Goal: Information Seeking & Learning: Learn about a topic

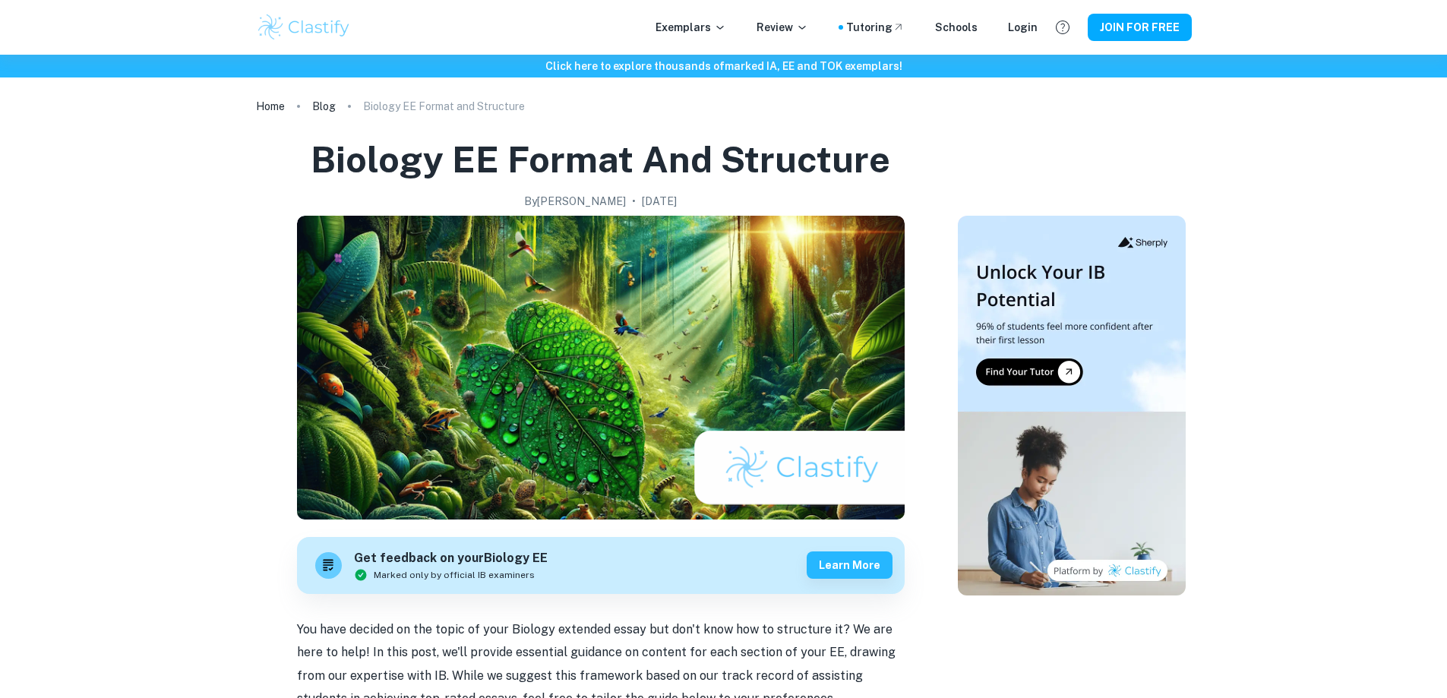
scroll to position [1735, 0]
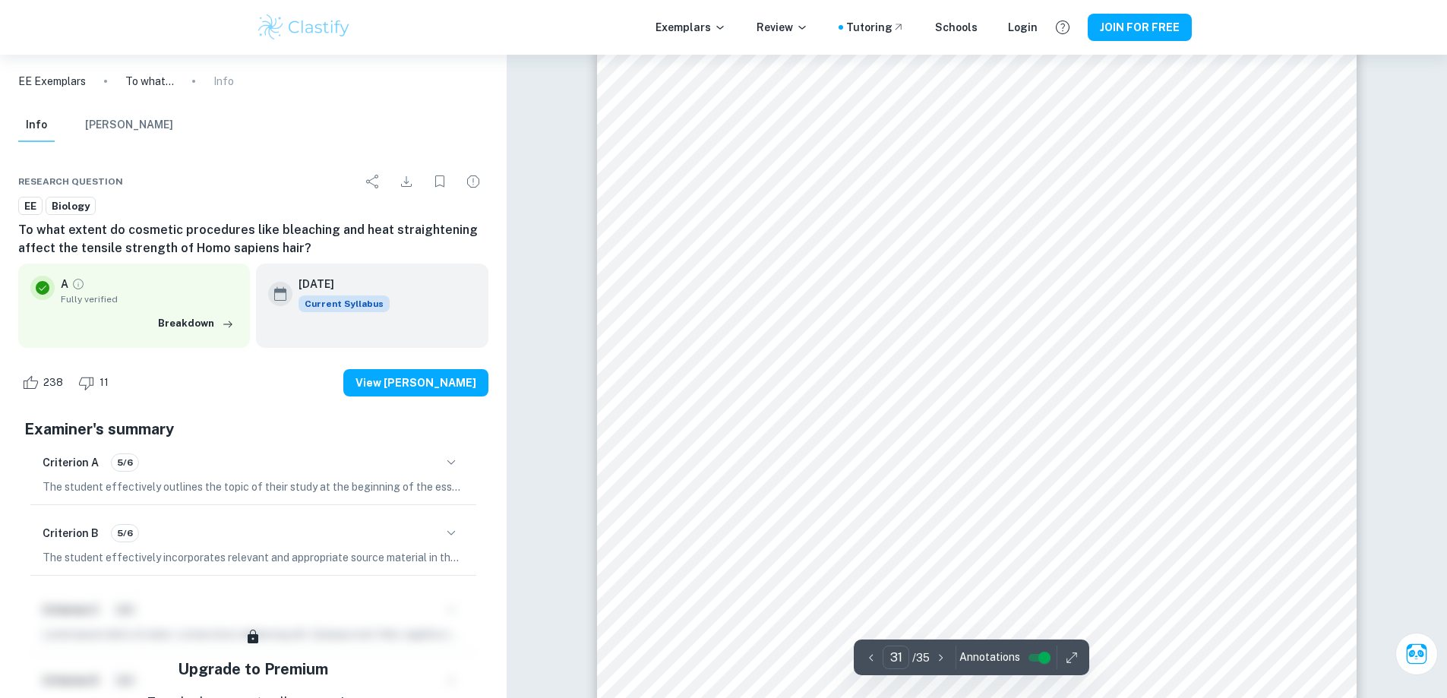
scroll to position [30673, 0]
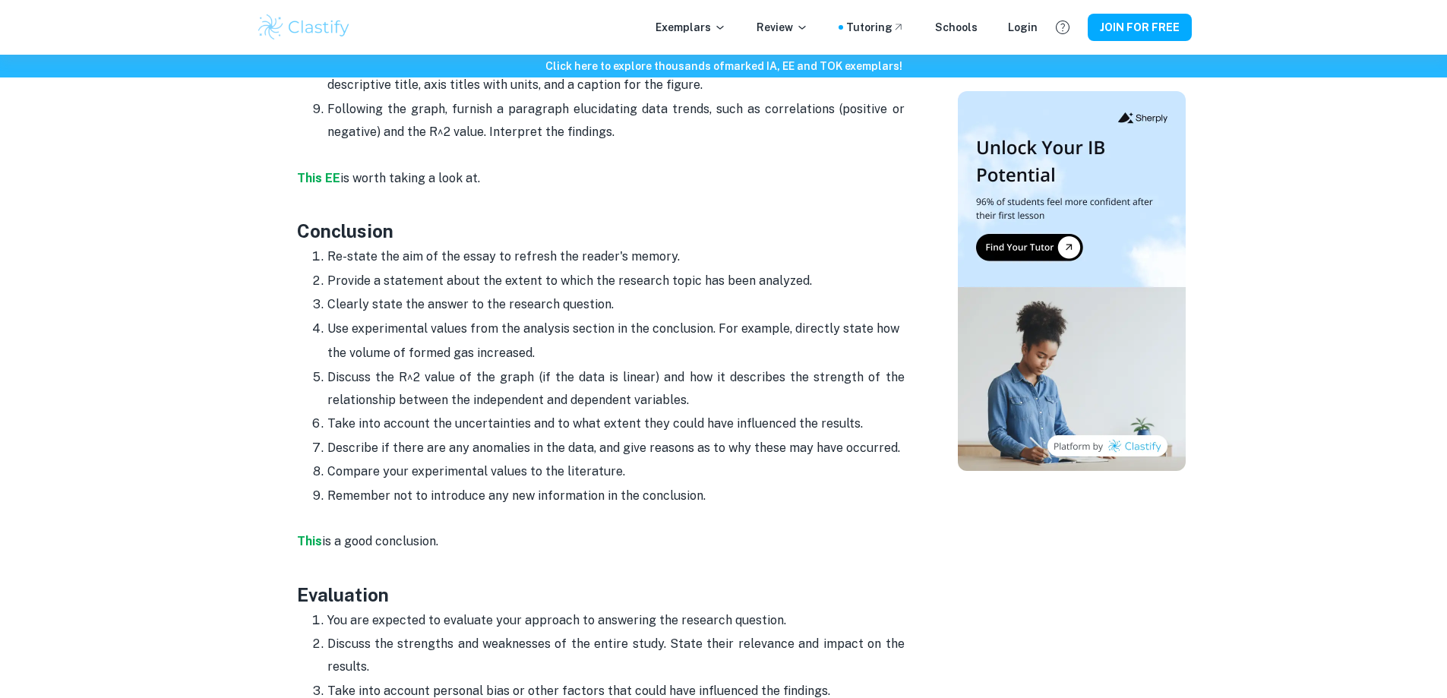
scroll to position [3254, 0]
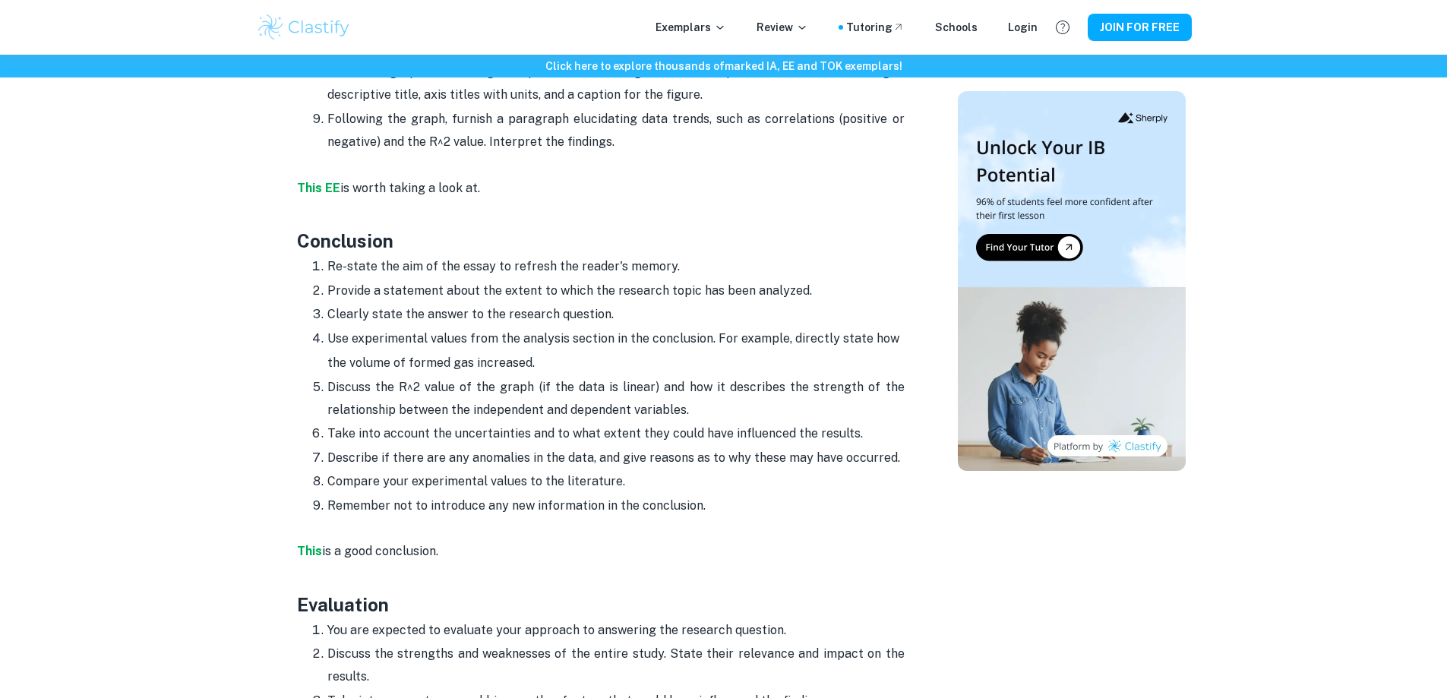
drag, startPoint x: 293, startPoint y: 222, endPoint x: 739, endPoint y: 473, distance: 512.7
copy div "Conclusion Re-state the aim of the essay to refresh the reader's memory. Provid…"
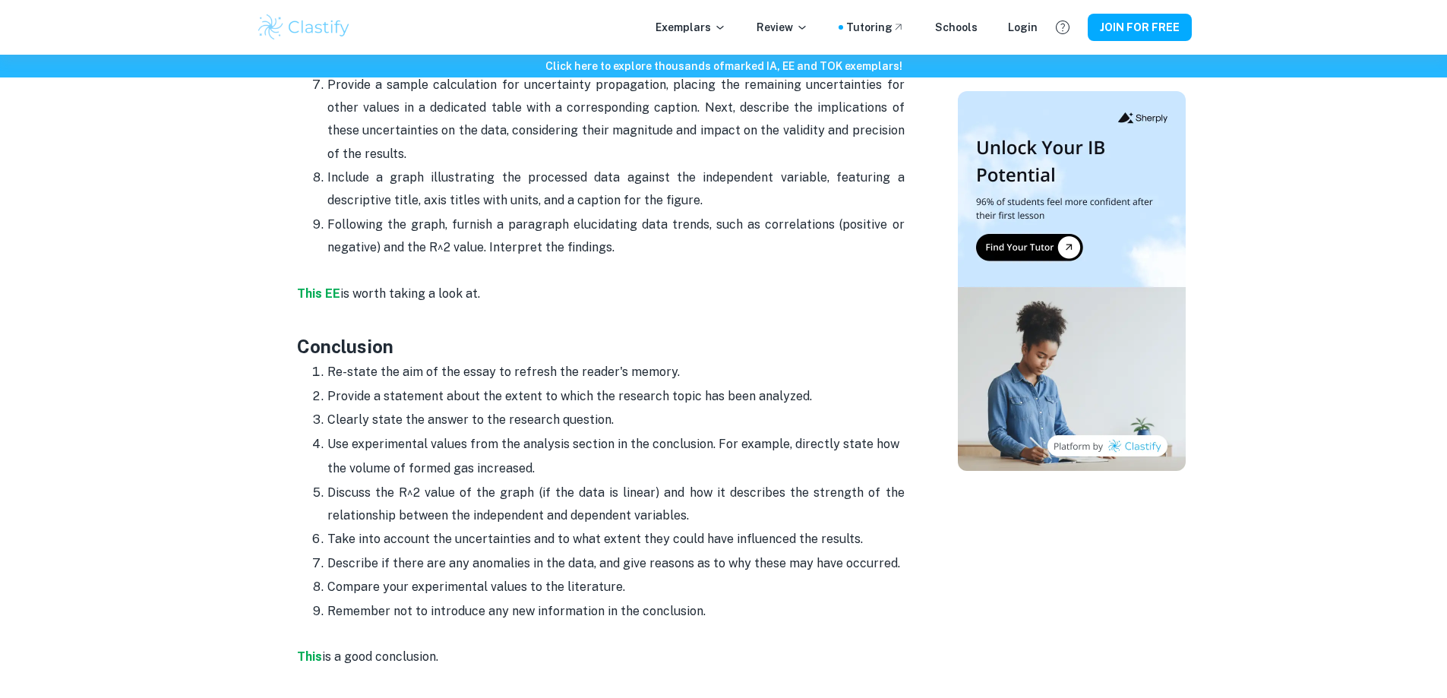
scroll to position [3178, 0]
